Goal: Task Accomplishment & Management: Manage account settings

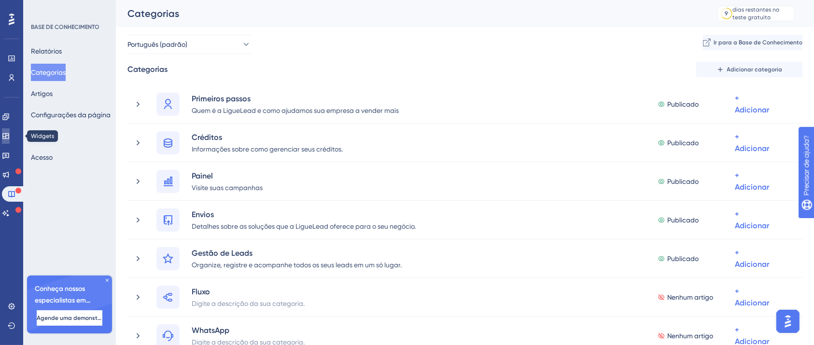
click at [9, 137] on icon at bounding box center [5, 136] width 6 height 6
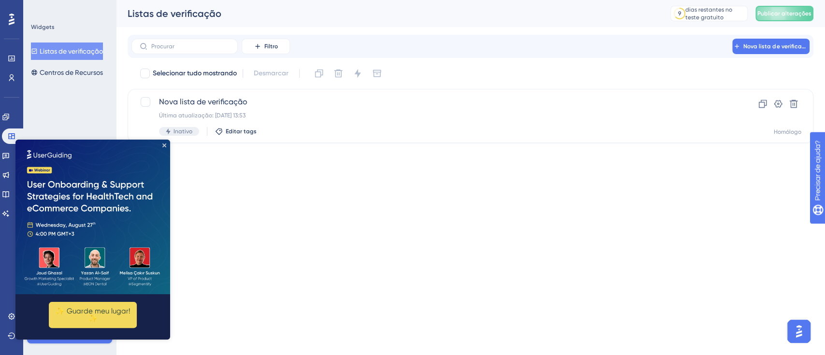
click at [104, 112] on div "Widgets Listas de verificação Centros de Recursos Conheça nossos especialistas …" at bounding box center [69, 177] width 93 height 355
click at [166, 146] on img at bounding box center [92, 217] width 155 height 155
click at [164, 144] on icon "Fechar visualização" at bounding box center [164, 145] width 4 height 4
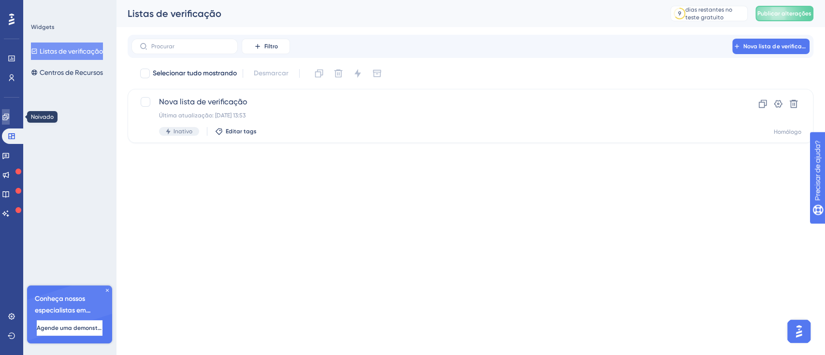
click at [10, 124] on link at bounding box center [6, 116] width 8 height 15
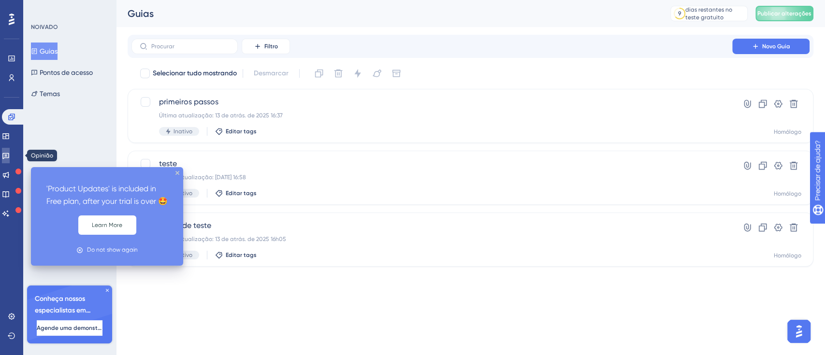
click at [10, 152] on icon at bounding box center [6, 156] width 8 height 8
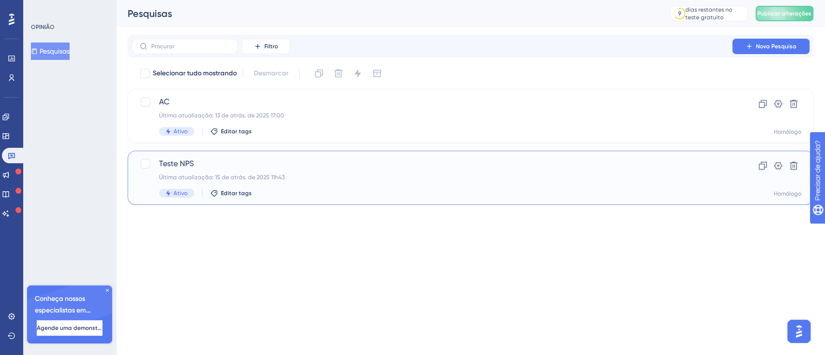
click at [188, 161] on font "Teste NPS" at bounding box center [176, 163] width 35 height 9
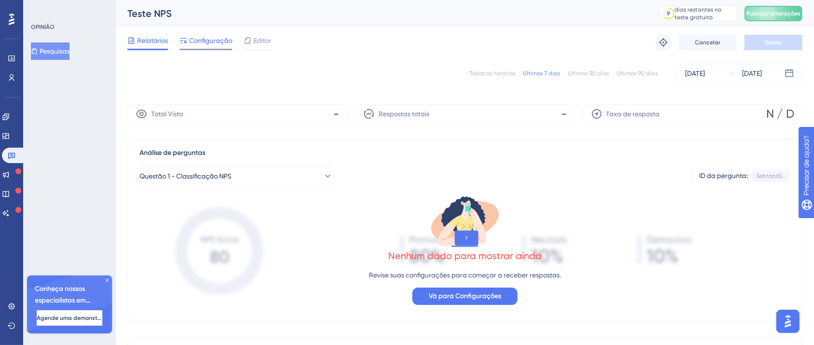
click at [216, 37] on font "Configuração" at bounding box center [210, 41] width 43 height 8
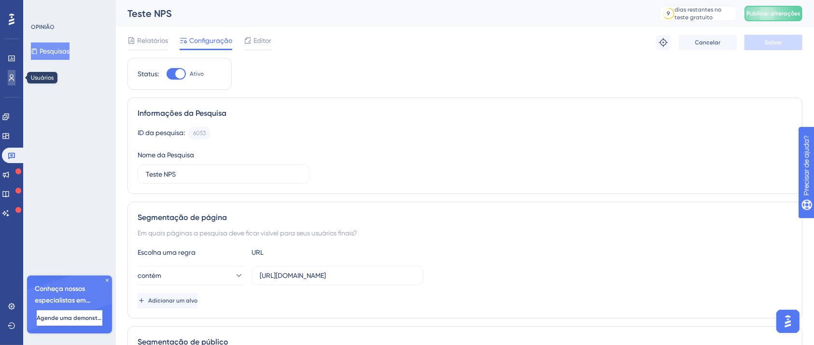
drag, startPoint x: 11, startPoint y: 80, endPoint x: 12, endPoint y: 74, distance: 5.8
click at [11, 80] on icon at bounding box center [12, 78] width 8 height 8
click at [12, 74] on icon at bounding box center [11, 77] width 5 height 7
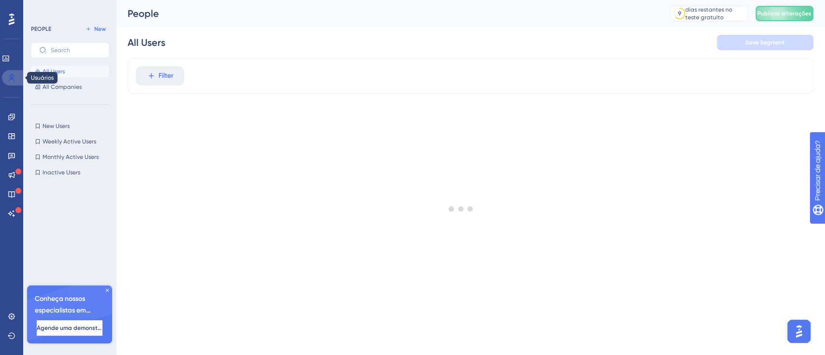
click at [13, 74] on icon at bounding box center [12, 78] width 8 height 8
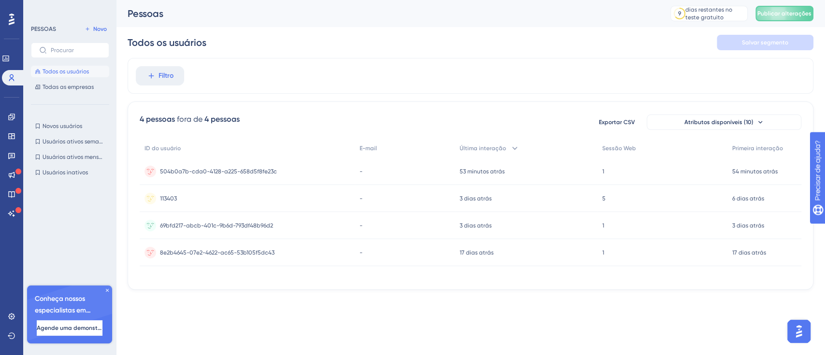
click at [7, 21] on div at bounding box center [11, 19] width 15 height 15
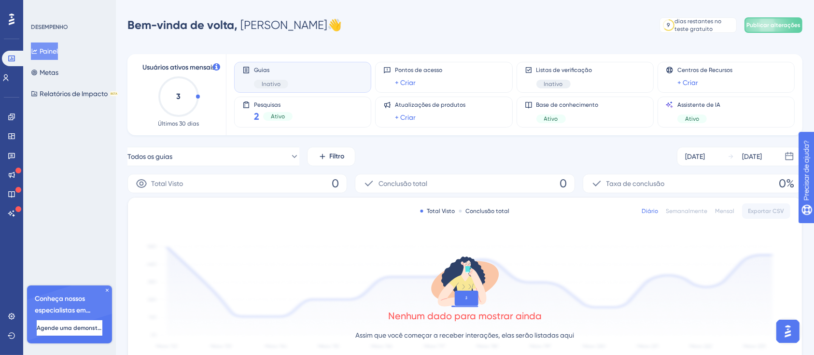
click at [13, 22] on icon at bounding box center [12, 20] width 6 height 12
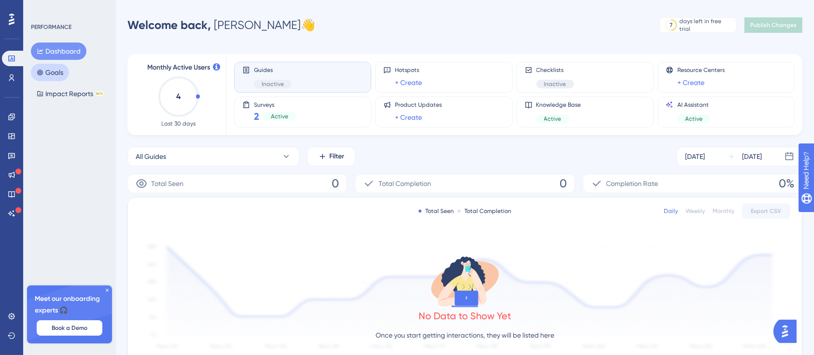
click at [56, 76] on button "Goals" at bounding box center [50, 72] width 38 height 17
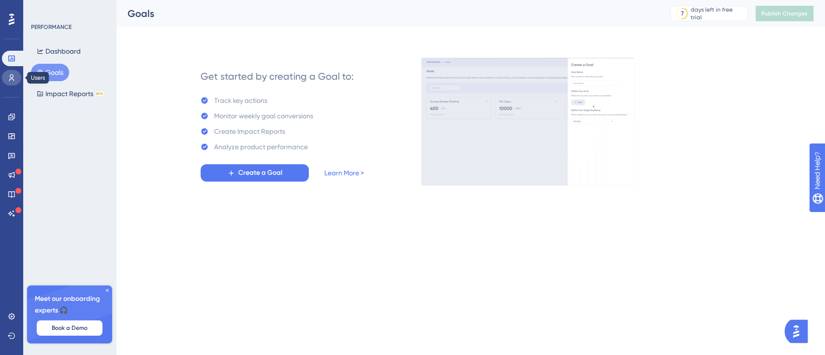
click at [12, 83] on link at bounding box center [11, 77] width 19 height 15
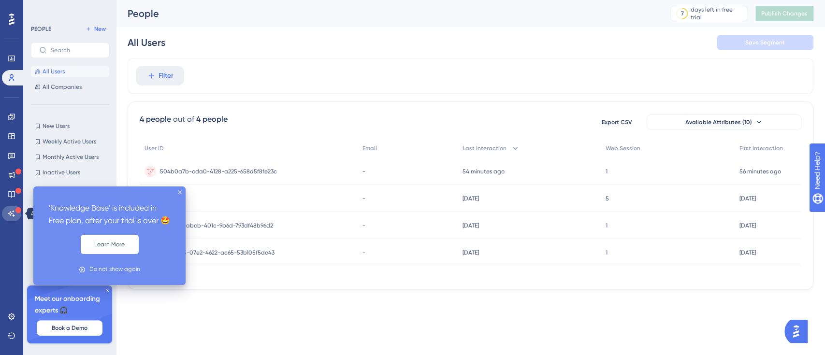
click at [8, 216] on icon at bounding box center [12, 214] width 8 height 8
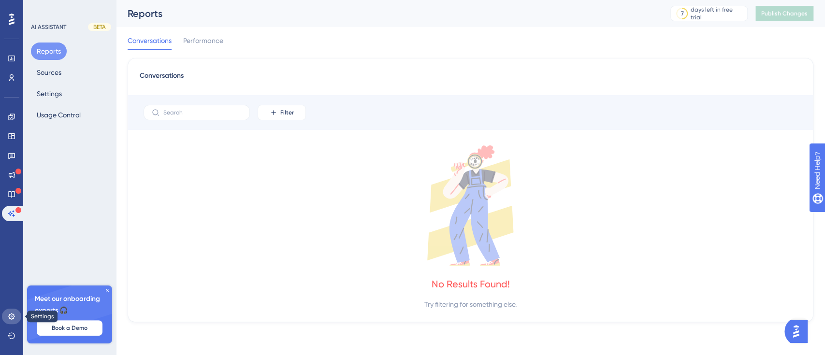
click at [12, 317] on icon at bounding box center [12, 317] width 8 height 8
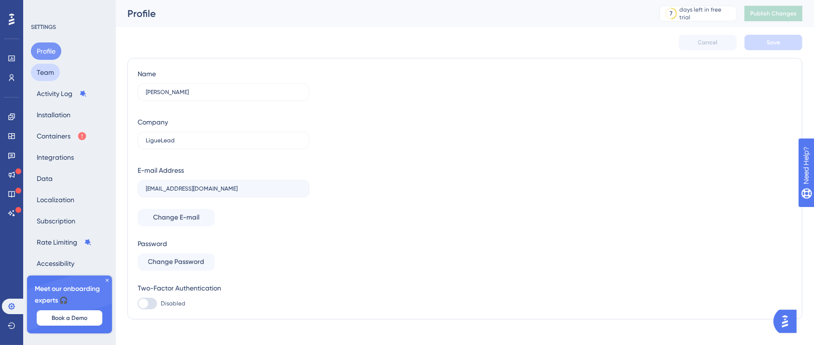
click at [43, 71] on button "Team" at bounding box center [45, 72] width 29 height 17
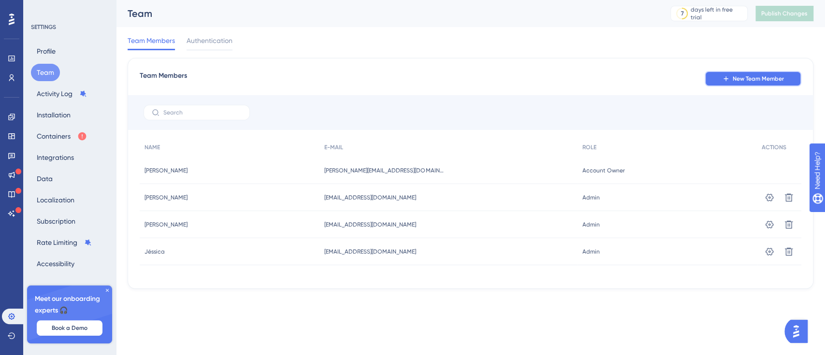
click at [754, 81] on span "New Team Member" at bounding box center [757, 79] width 51 height 8
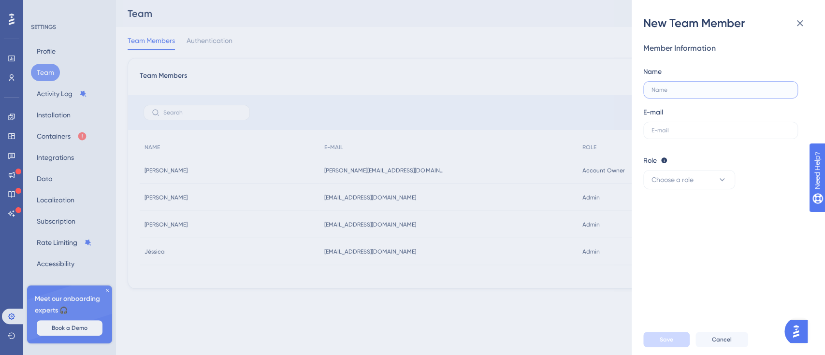
click at [727, 89] on input "text" at bounding box center [720, 89] width 138 height 7
type input "Milena"
click at [734, 121] on div "E-mail" at bounding box center [720, 122] width 155 height 33
click at [732, 129] on input "text" at bounding box center [720, 130] width 138 height 7
click at [668, 134] on label at bounding box center [720, 130] width 155 height 17
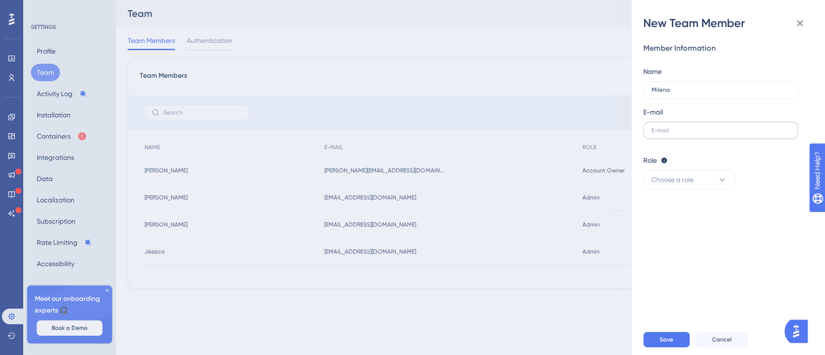
click at [668, 134] on input "text" at bounding box center [720, 130] width 138 height 7
paste input "milenasinotti@liguelead.com.br"
type input "milenasinotti@liguelead.com.br"
click at [696, 185] on button "Choose a role" at bounding box center [689, 179] width 92 height 19
click at [684, 213] on div "Admin Admin" at bounding box center [689, 209] width 64 height 19
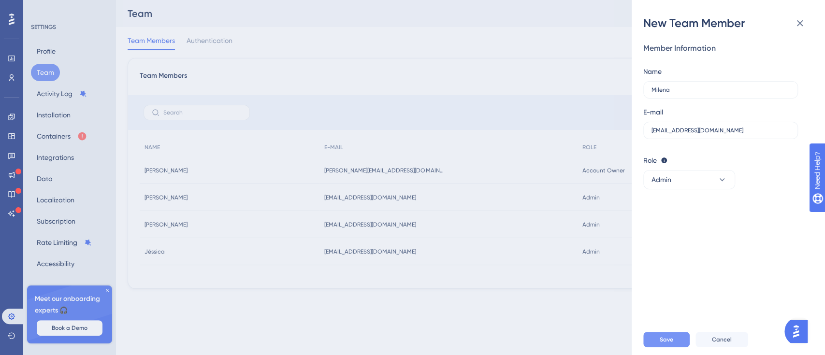
click at [662, 336] on span "Save" at bounding box center [666, 340] width 14 height 8
